Goal: Task Accomplishment & Management: Complete application form

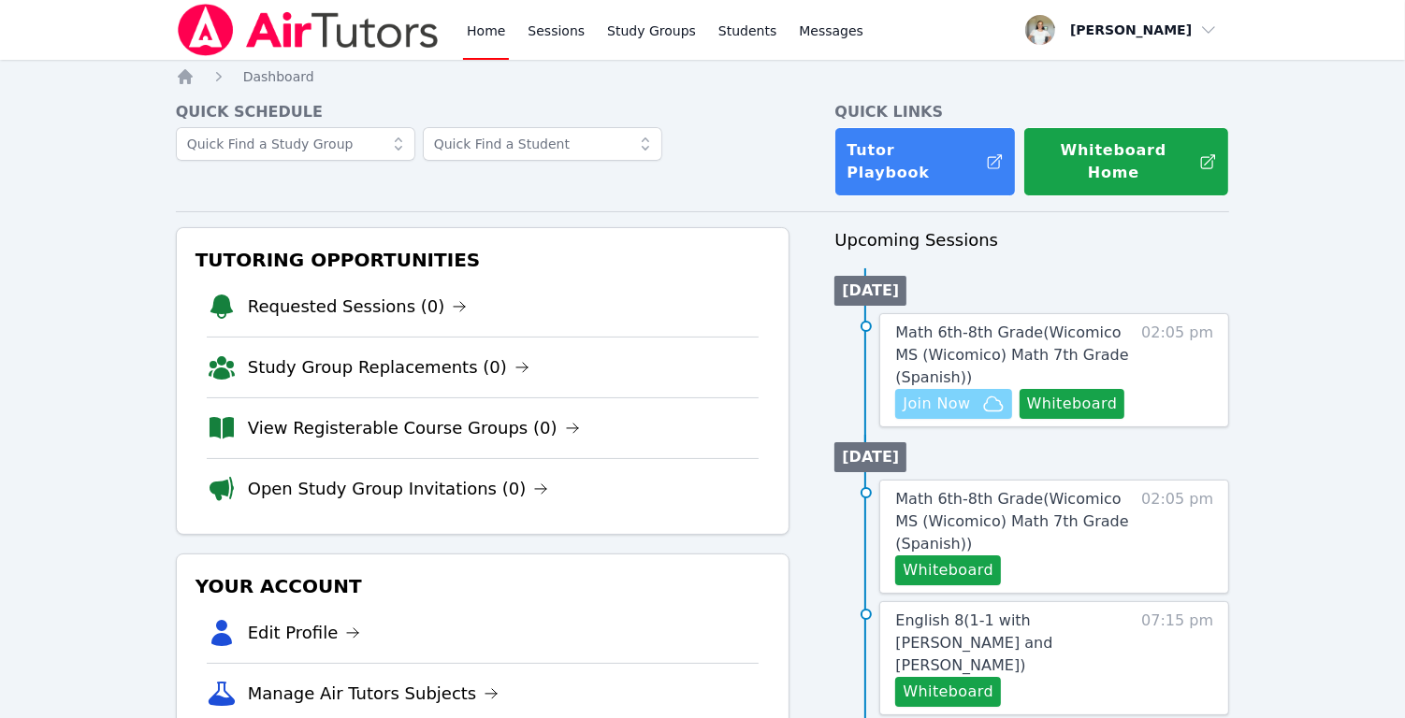
click at [972, 393] on span "Join Now" at bounding box center [952, 404] width 101 height 22
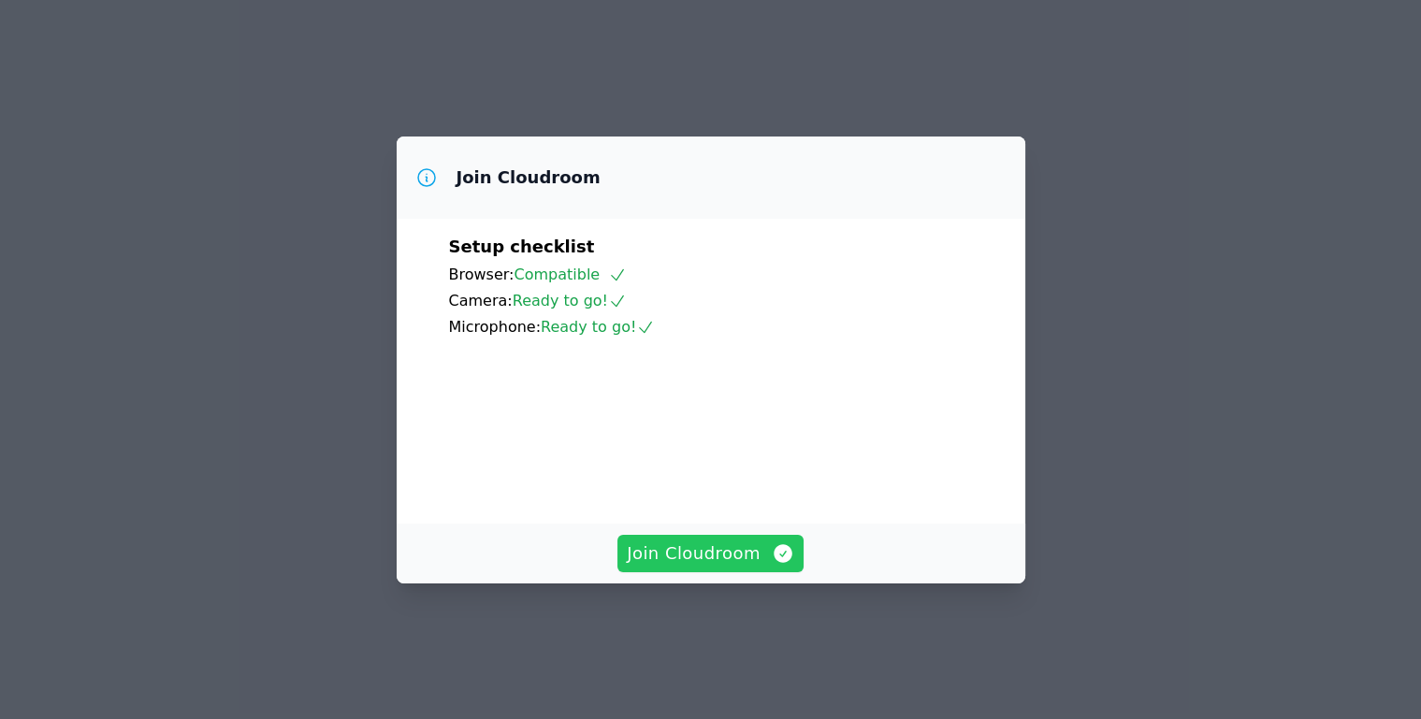
click at [711, 567] on span "Join Cloudroom" at bounding box center [710, 554] width 167 height 26
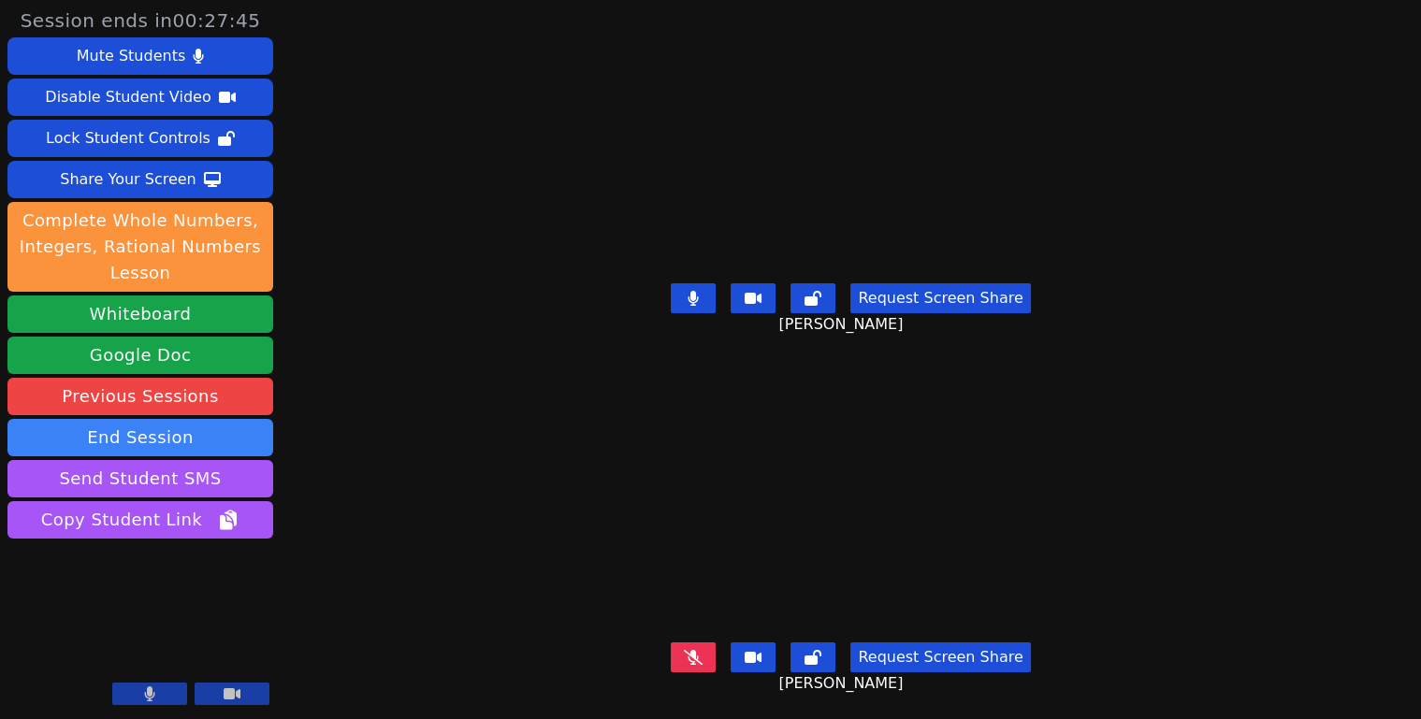
click at [697, 295] on icon at bounding box center [692, 298] width 11 height 15
click at [687, 650] on icon at bounding box center [693, 657] width 19 height 15
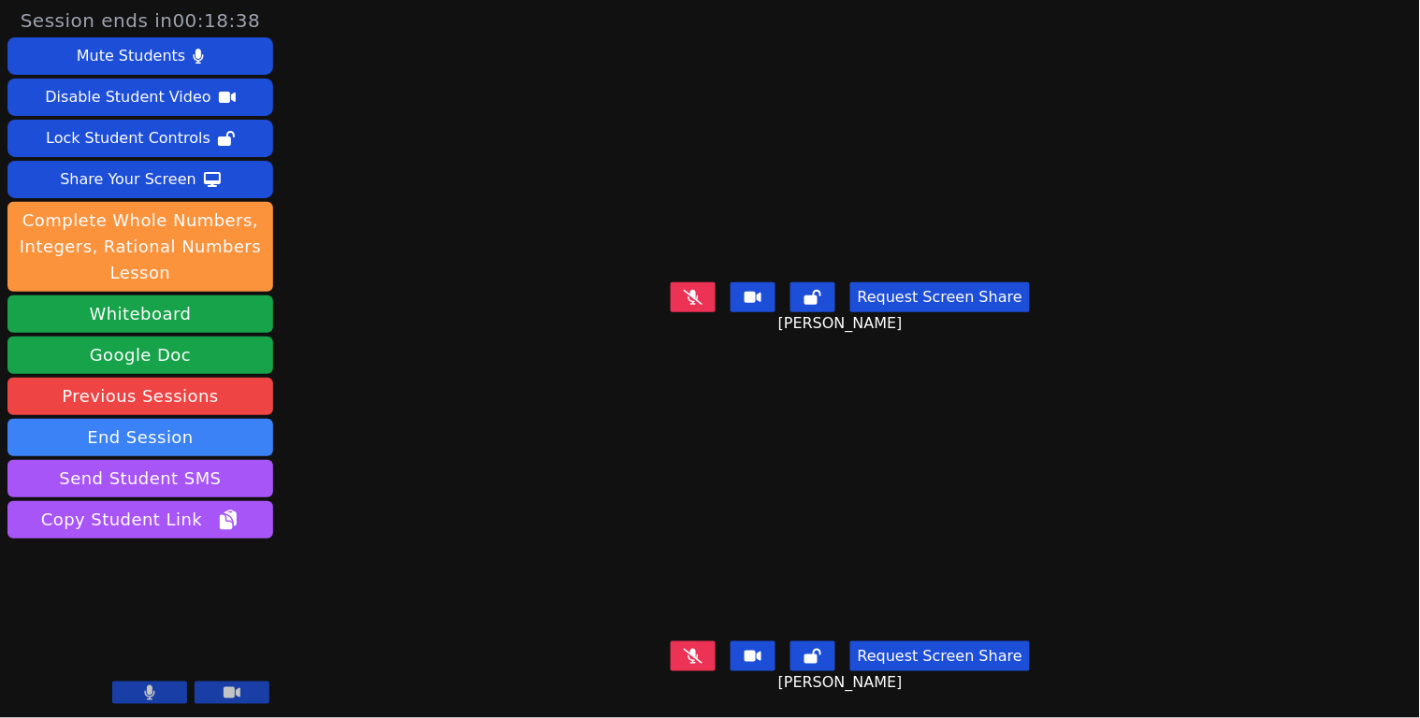
click at [692, 293] on icon at bounding box center [693, 297] width 19 height 15
click at [684, 649] on icon at bounding box center [693, 656] width 19 height 15
click at [680, 296] on button at bounding box center [693, 297] width 45 height 30
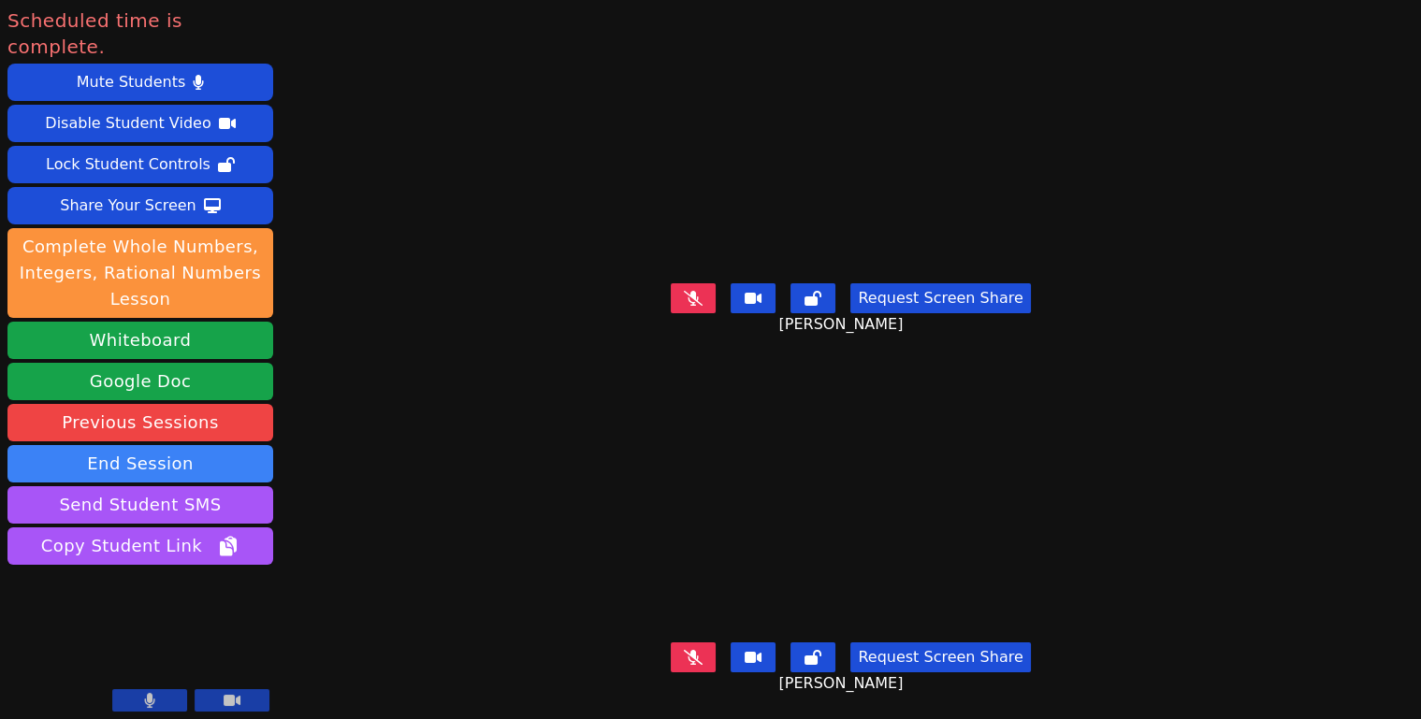
click at [694, 290] on icon at bounding box center [693, 297] width 19 height 15
click at [695, 292] on icon at bounding box center [693, 297] width 19 height 15
click at [690, 650] on icon at bounding box center [693, 657] width 19 height 15
click at [177, 445] on button "End Session" at bounding box center [140, 463] width 266 height 37
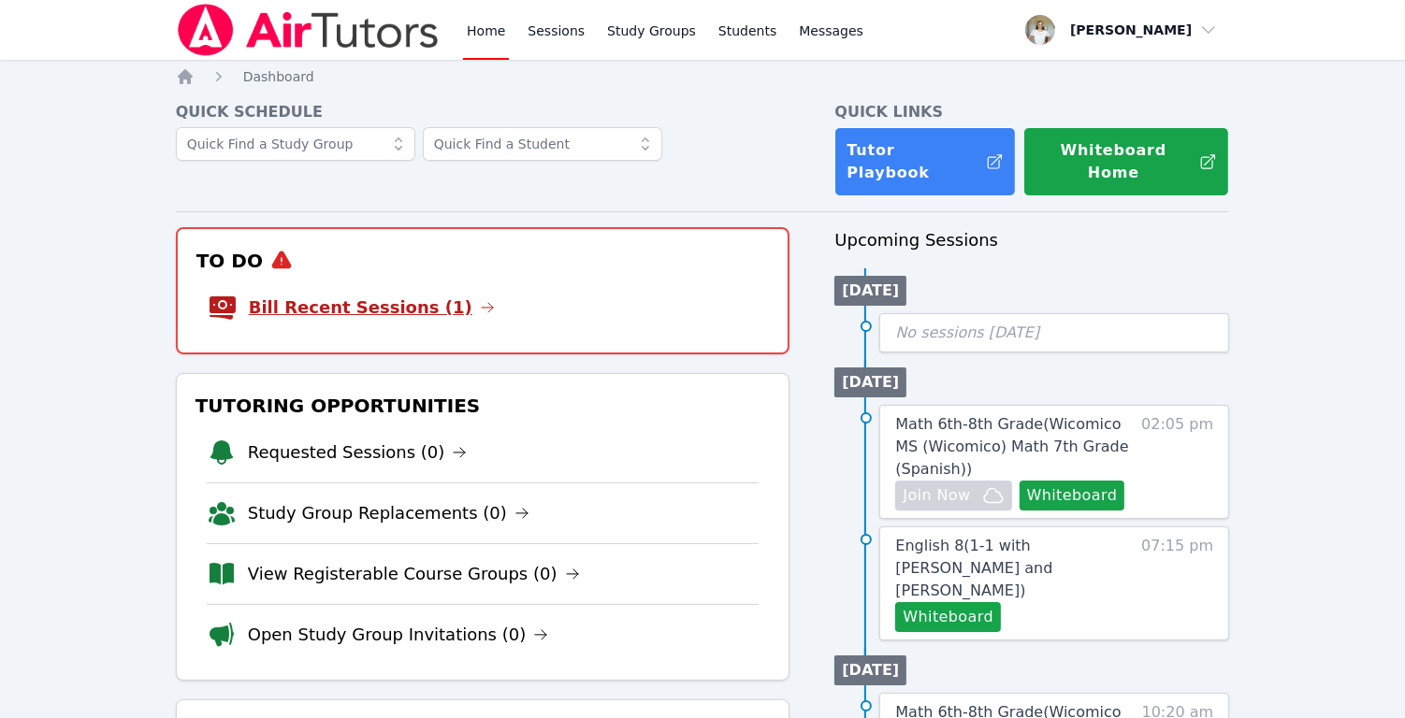
click at [360, 299] on link "Bill Recent Sessions (1)" at bounding box center [372, 308] width 246 height 26
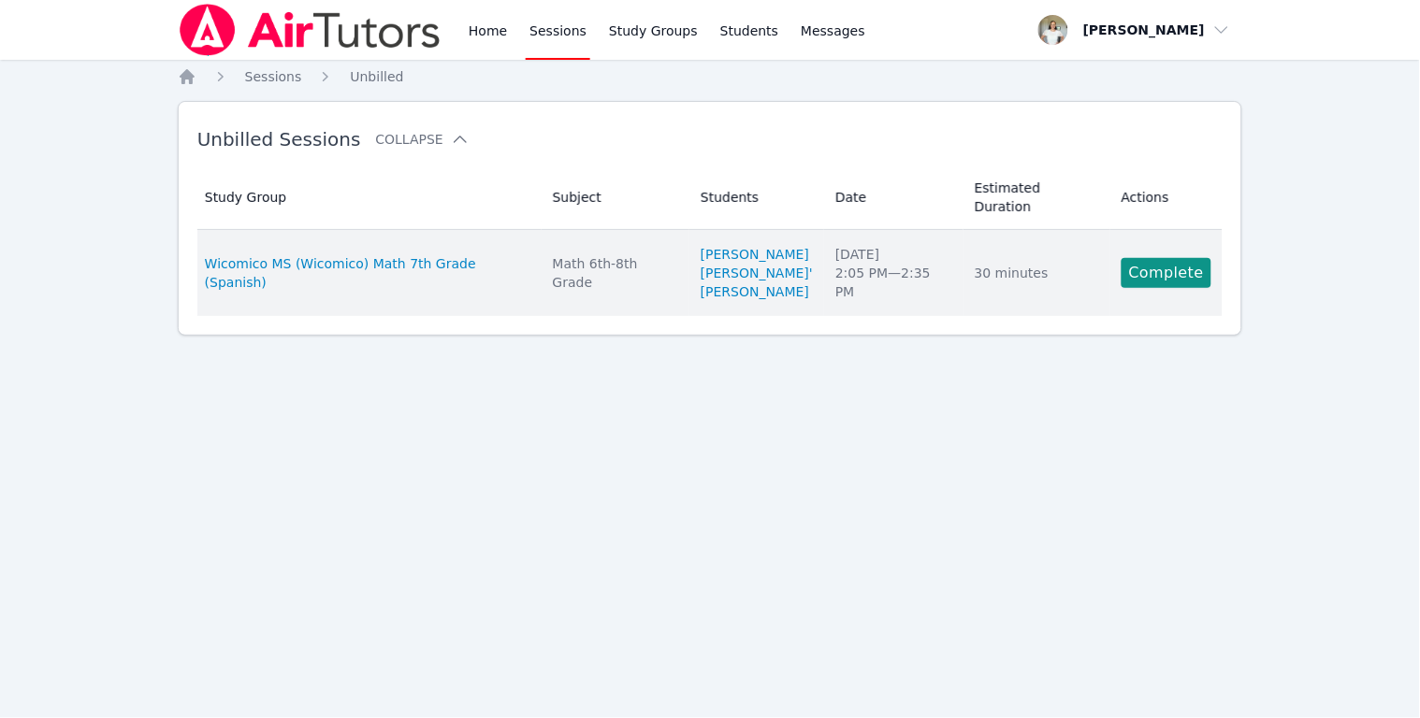
click at [1122, 288] on td "Actions Complete" at bounding box center [1166, 273] width 112 height 86
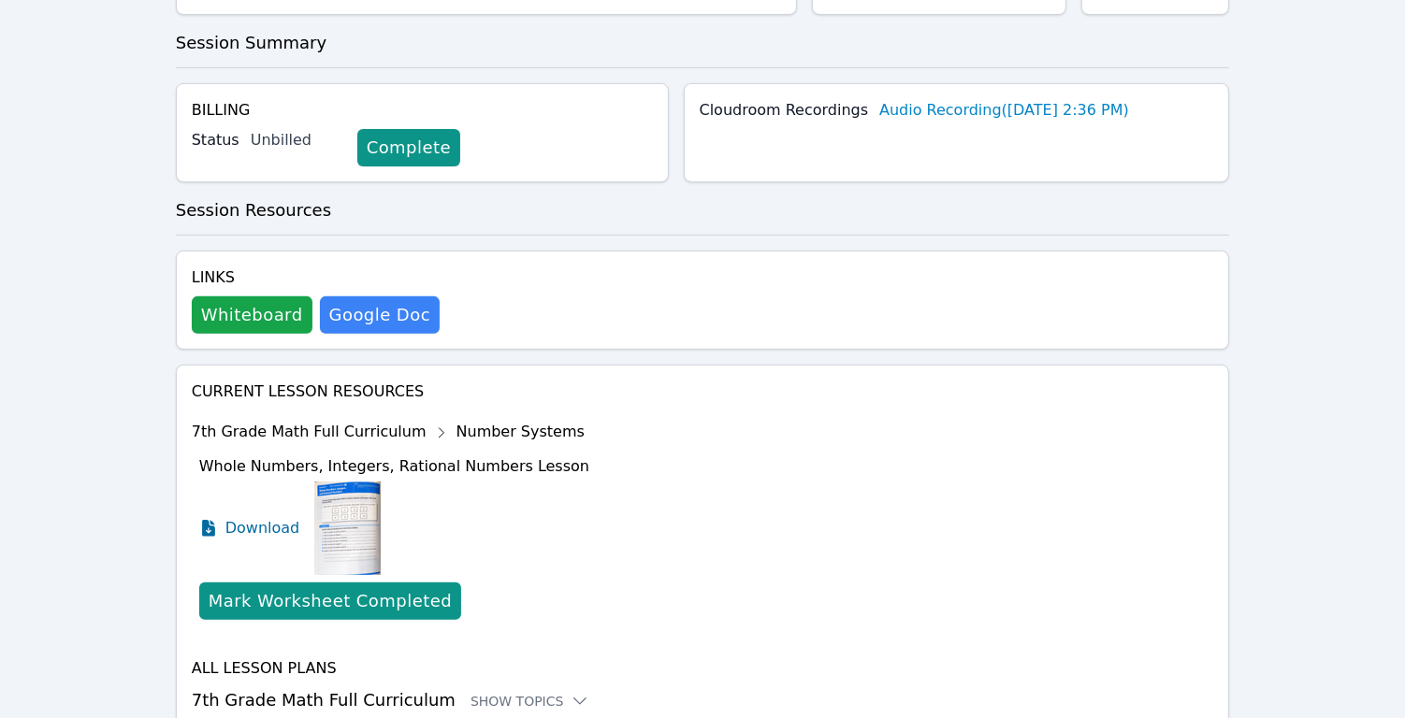
scroll to position [571, 0]
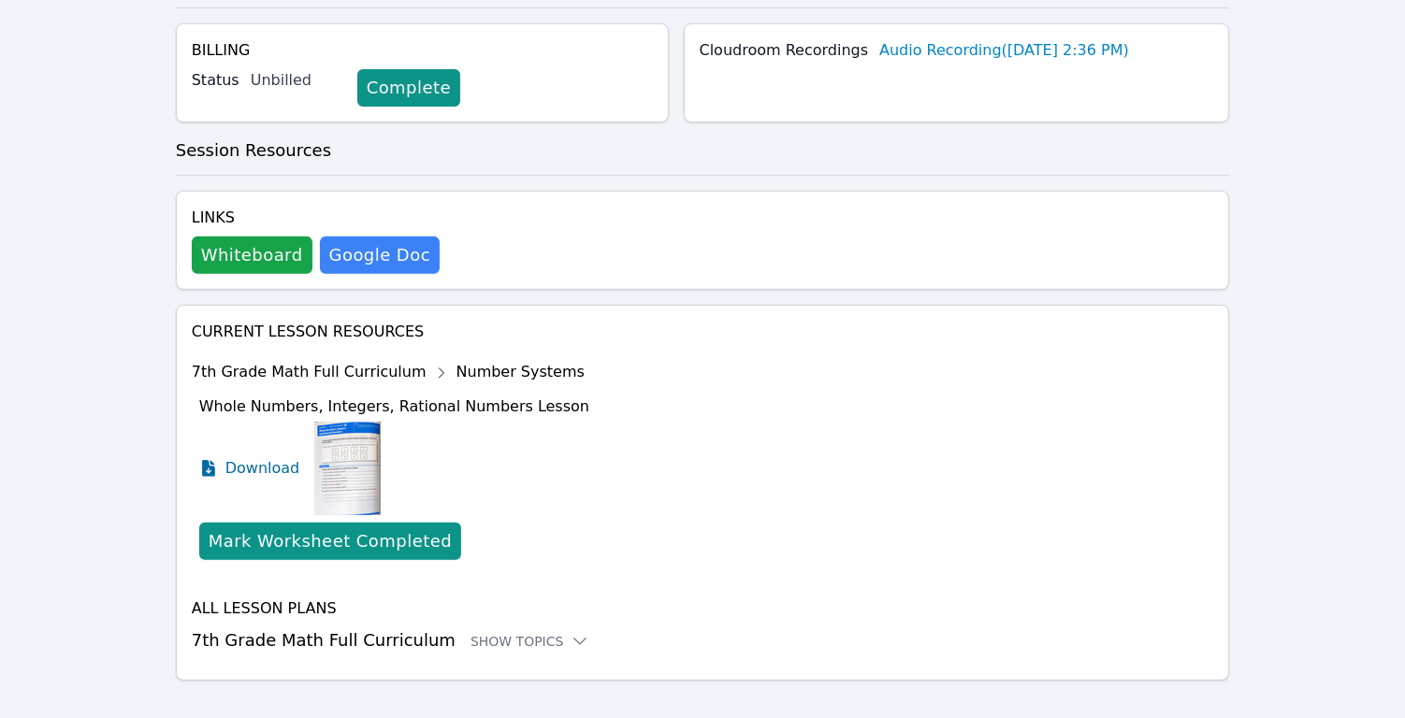
click at [426, 69] on link "Complete" at bounding box center [408, 87] width 103 height 37
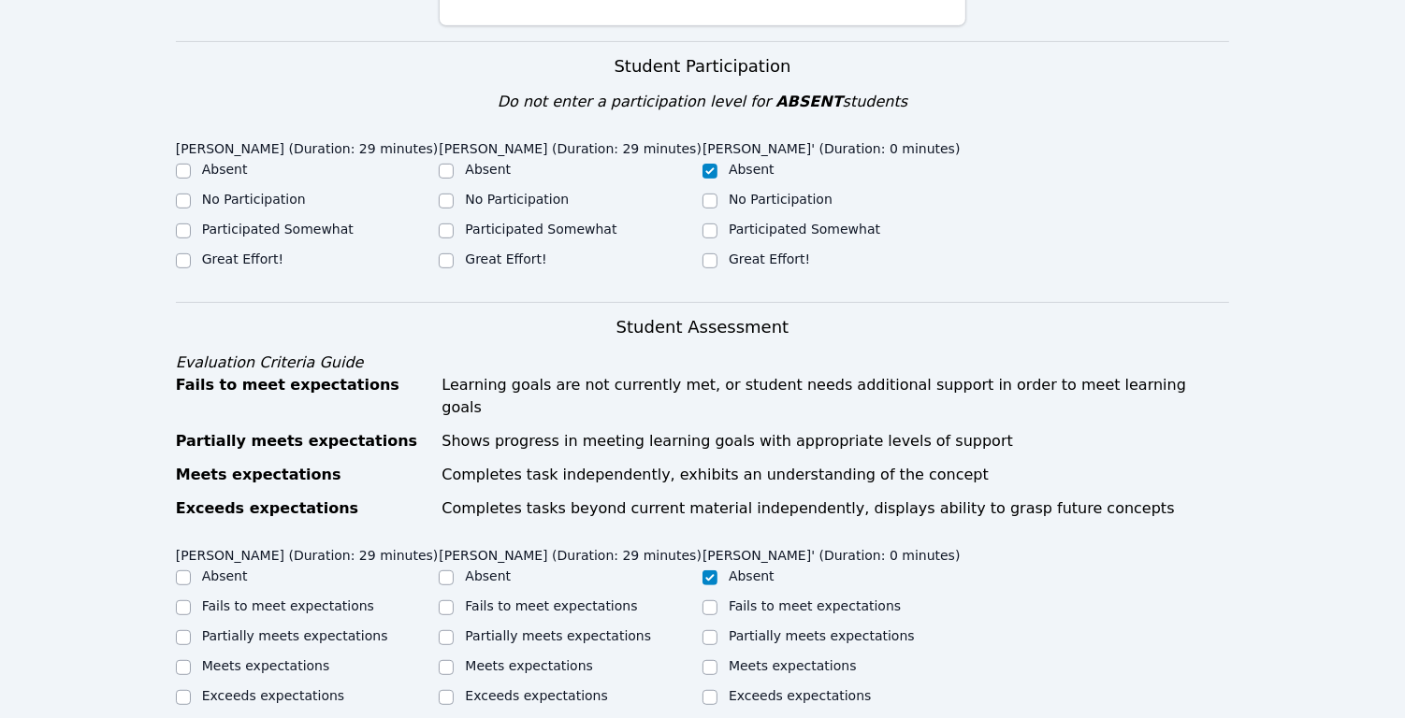
scroll to position [670, 0]
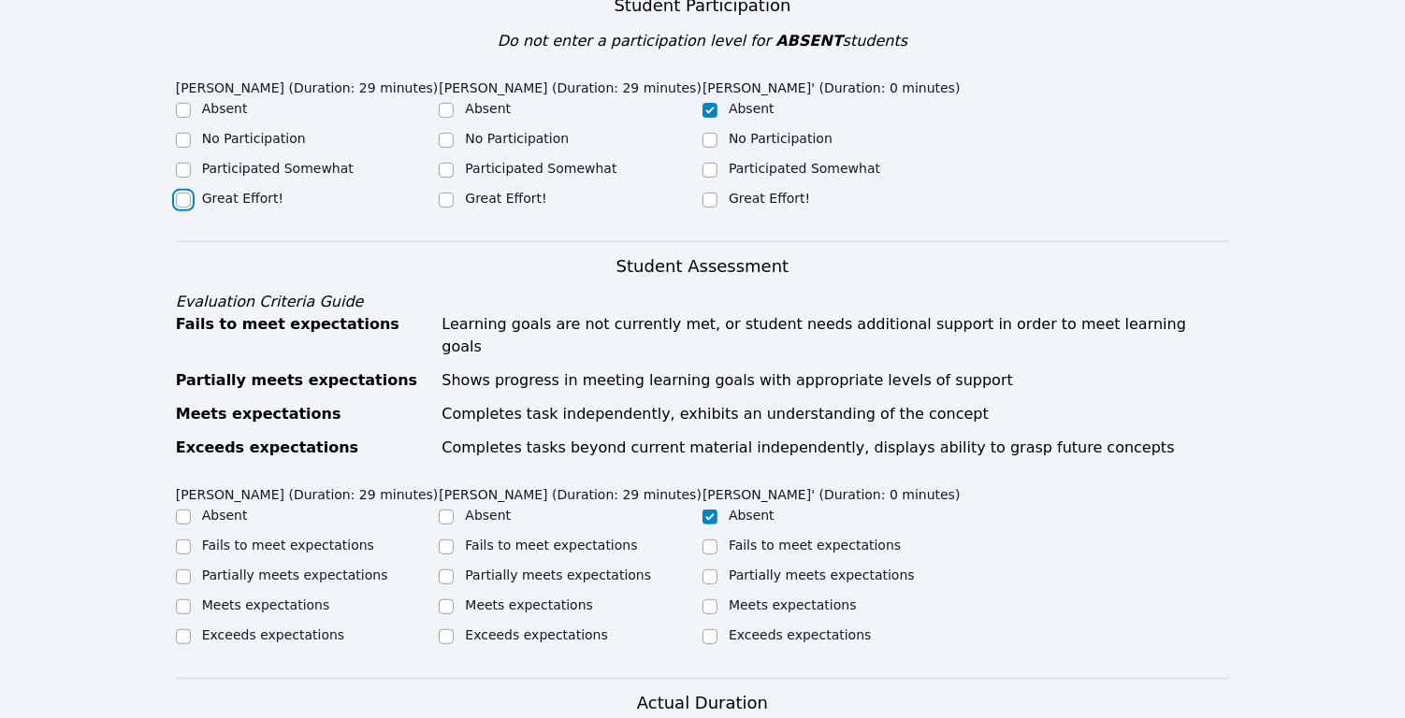
click at [183, 200] on input "Great Effort!" at bounding box center [183, 200] width 15 height 15
checkbox input "true"
click at [460, 201] on div "Great Effort!" at bounding box center [571, 200] width 264 height 22
click at [449, 199] on input "Great Effort!" at bounding box center [446, 200] width 15 height 15
checkbox input "true"
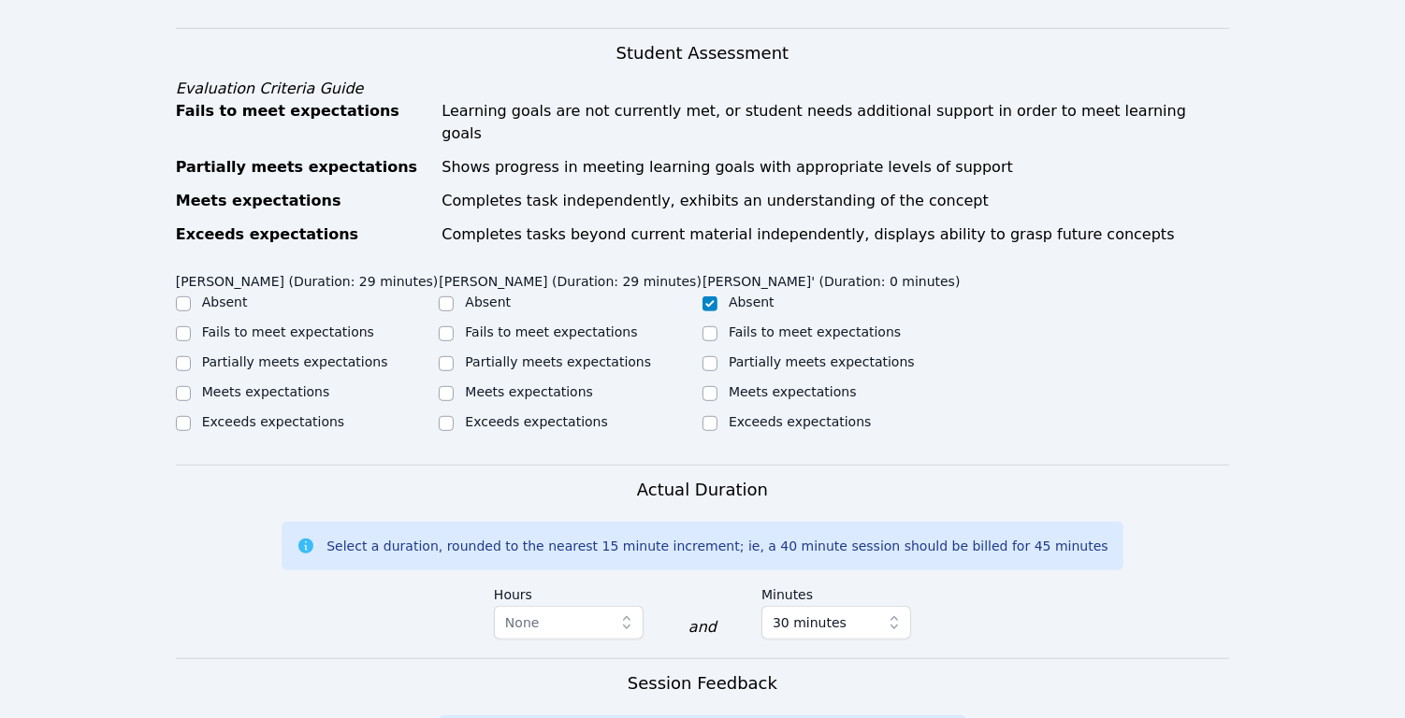
scroll to position [1022, 0]
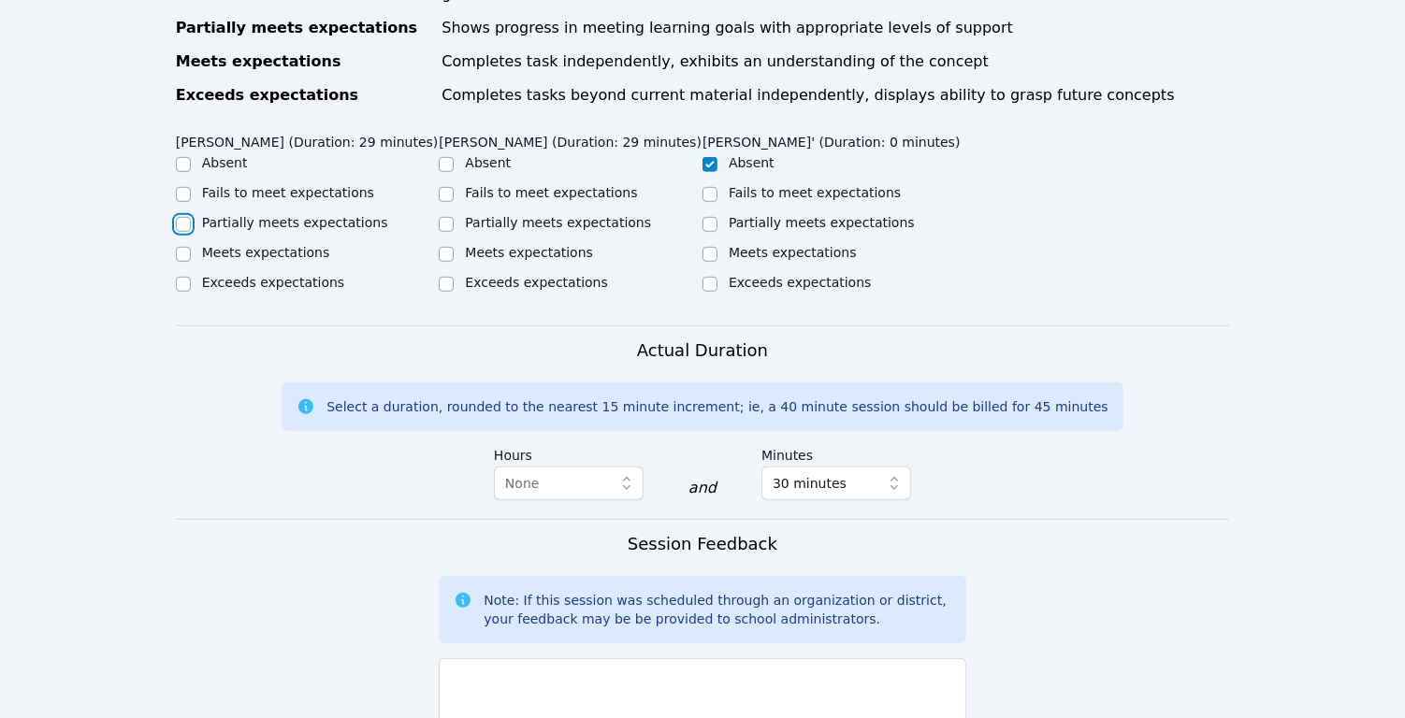
click at [183, 223] on input "Partially meets expectations" at bounding box center [183, 224] width 15 height 15
checkbox input "true"
click at [450, 223] on input "Partially meets expectations" at bounding box center [446, 224] width 15 height 15
checkbox input "true"
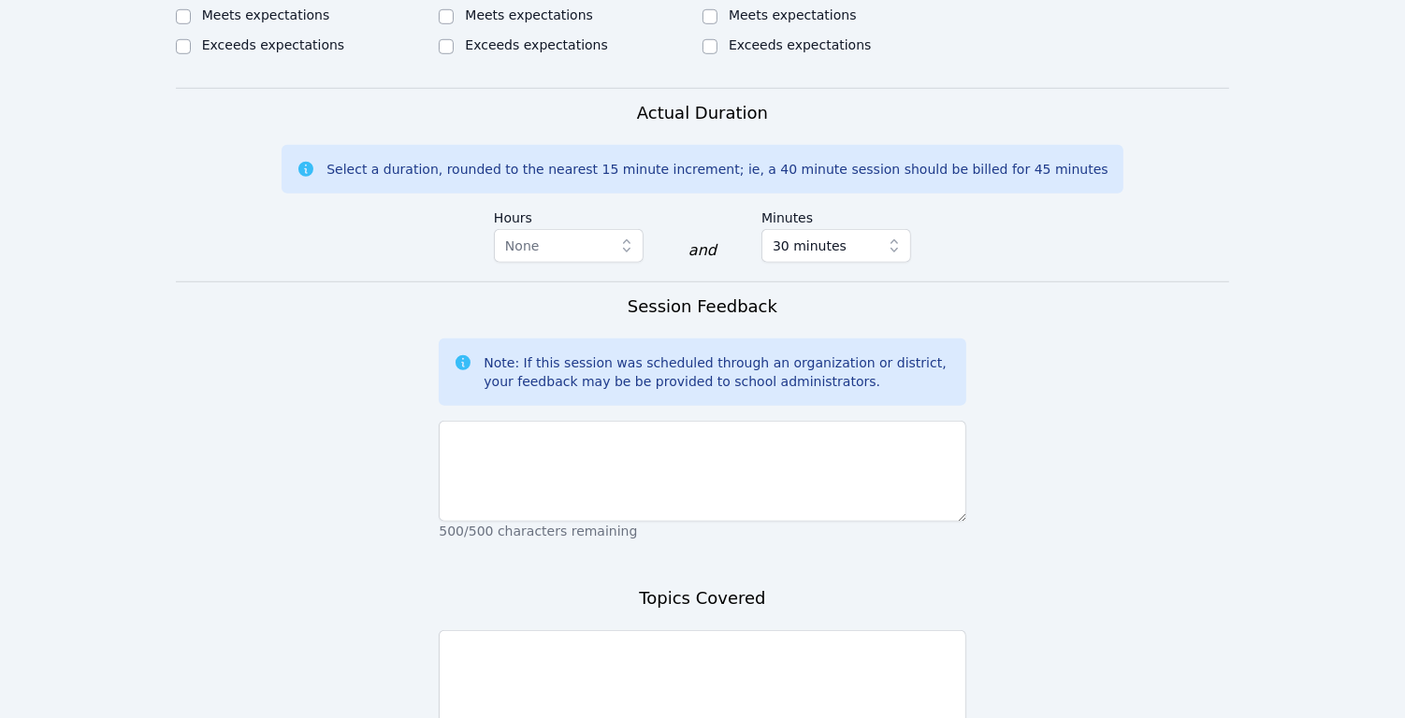
scroll to position [1426, 0]
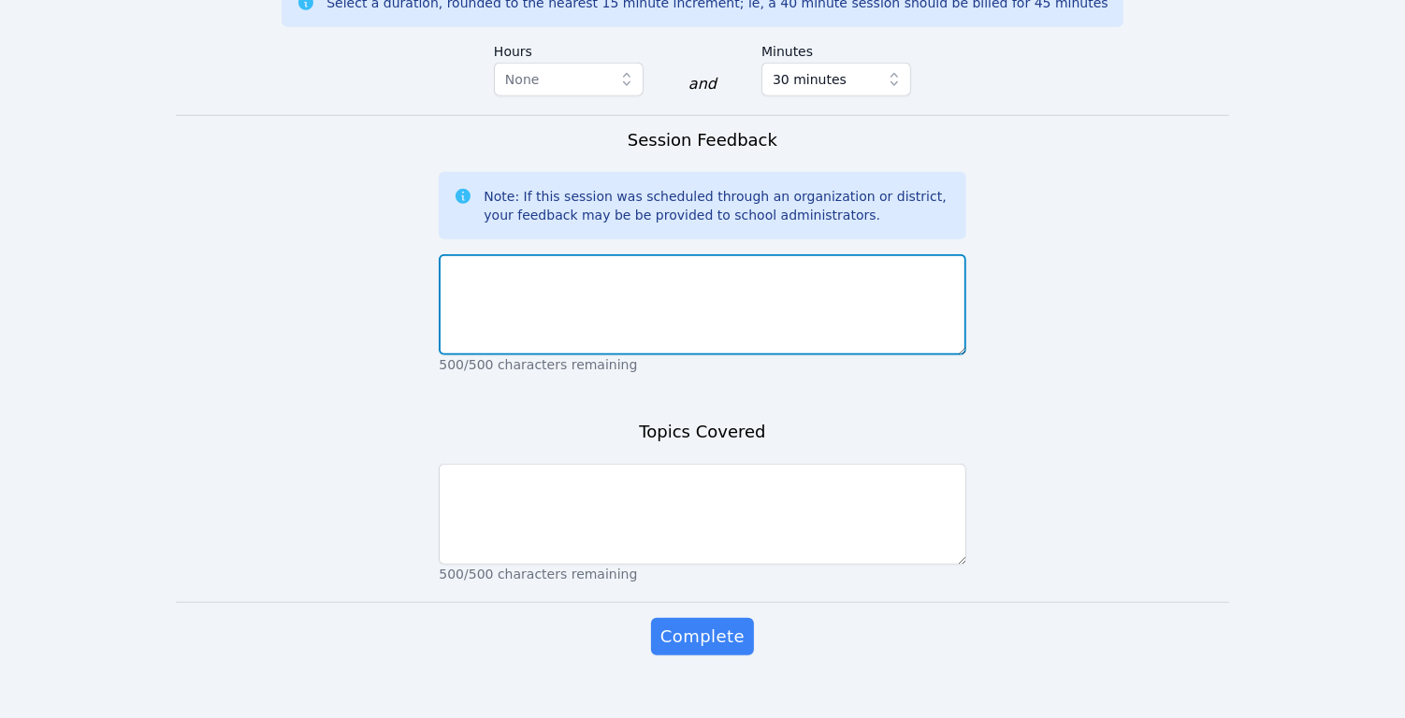
click at [676, 306] on textarea at bounding box center [702, 304] width 526 height 101
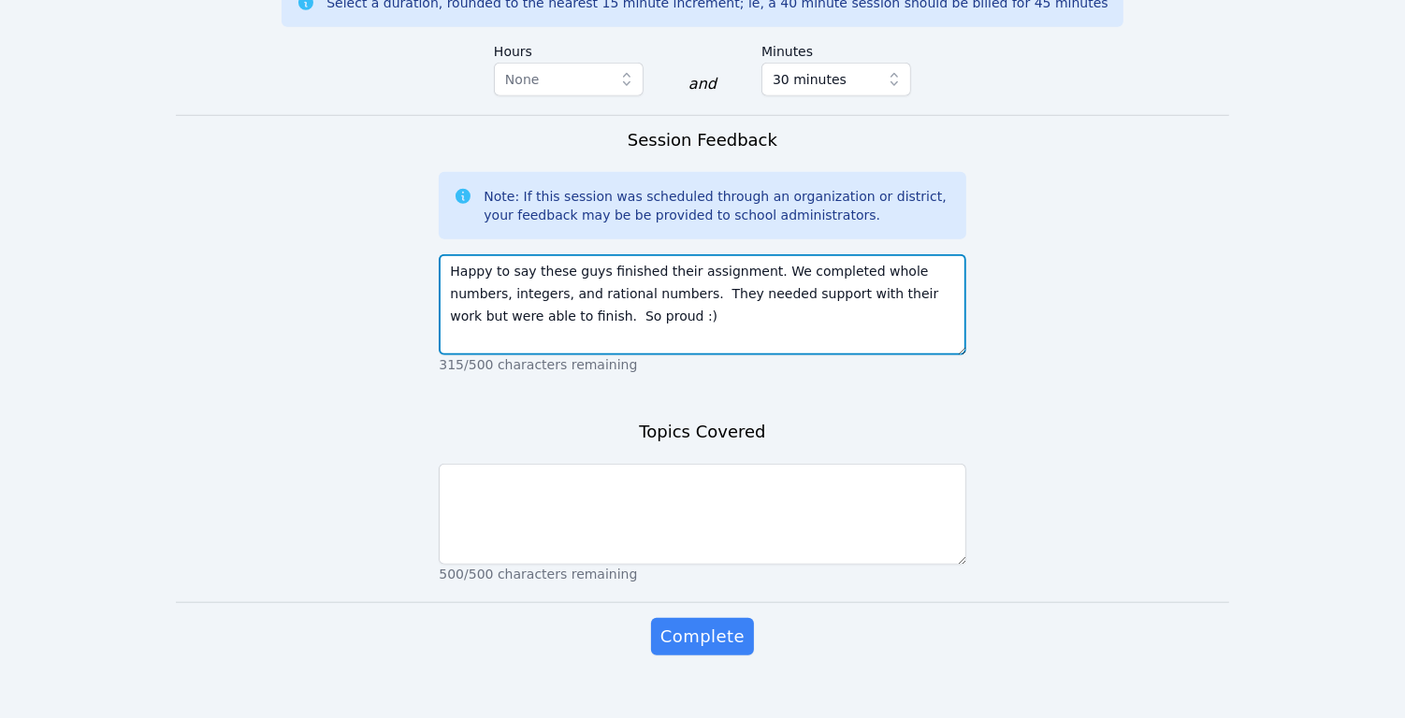
type textarea "Happy to say these guys finished their assignment. We completed whole numbers, …"
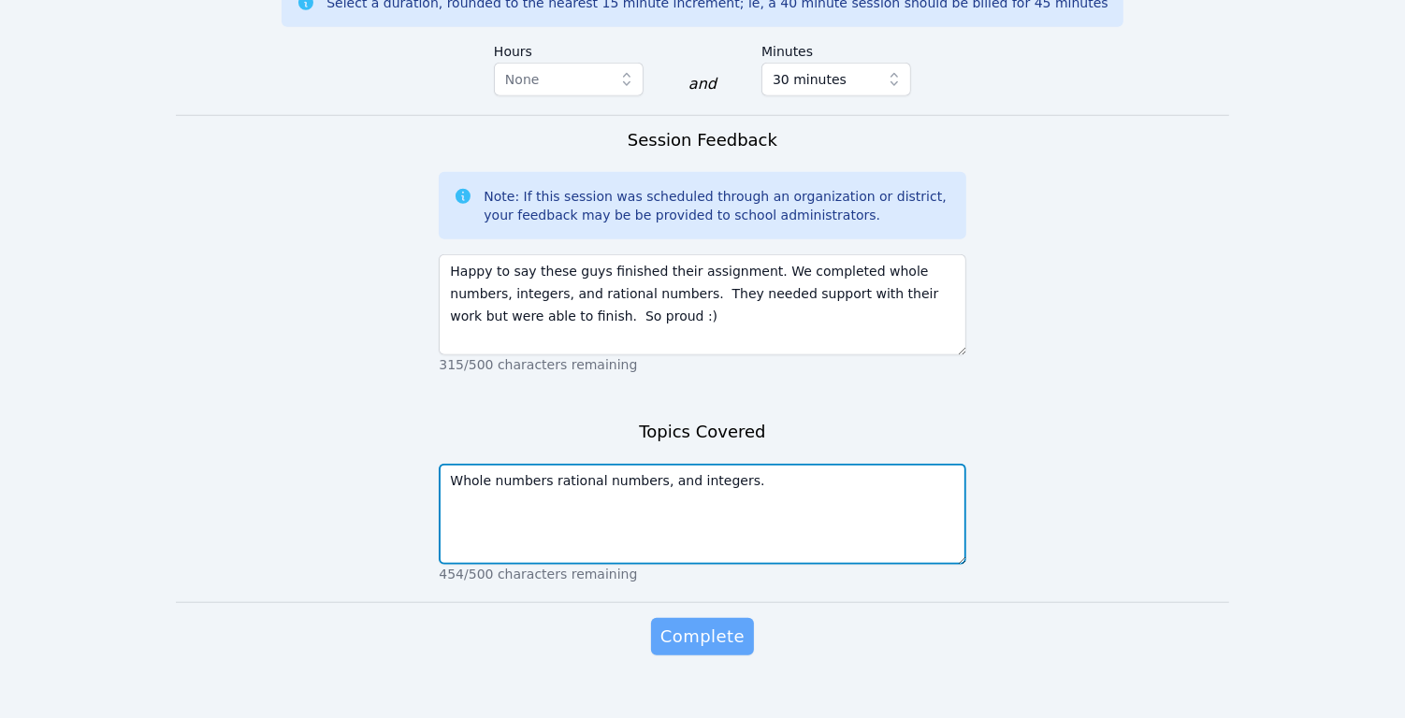
type textarea "Whole numbers rational numbers, and integers."
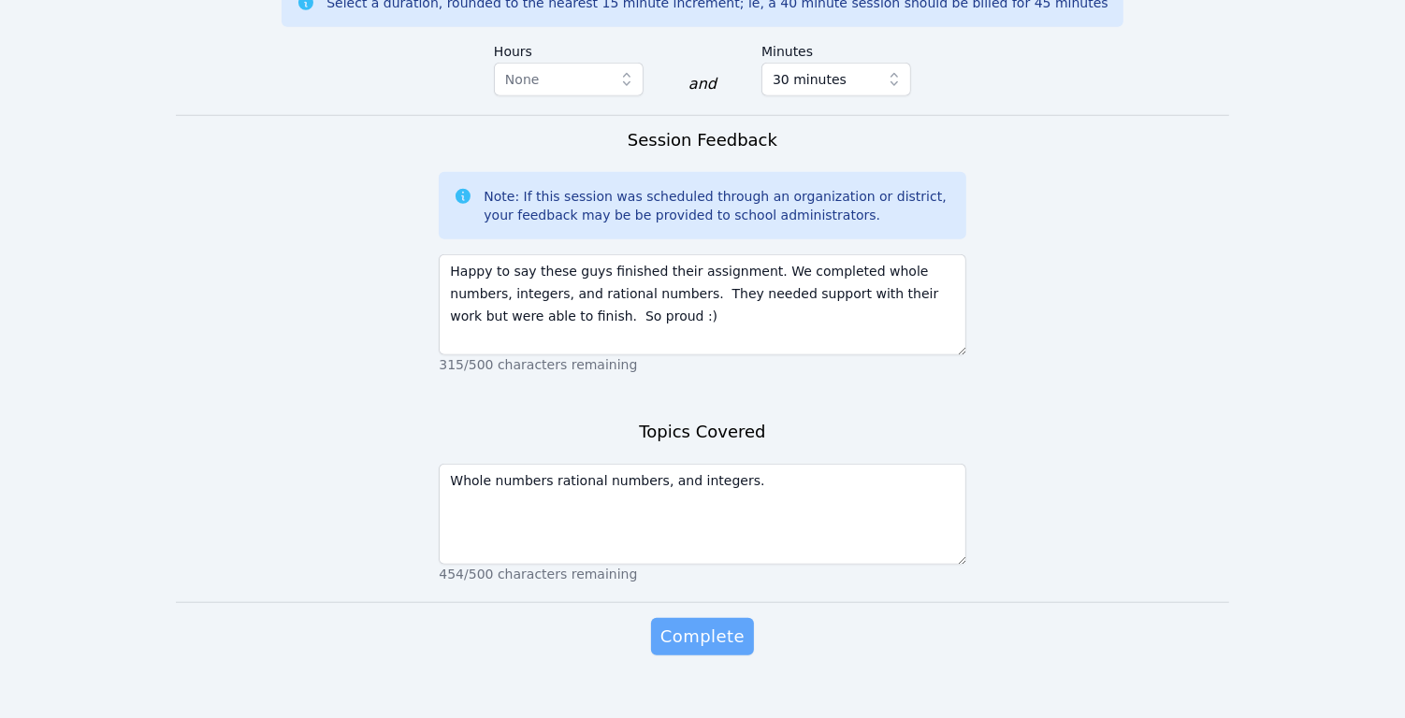
click at [728, 624] on span "Complete" at bounding box center [702, 637] width 84 height 26
